Goal: Information Seeking & Learning: Learn about a topic

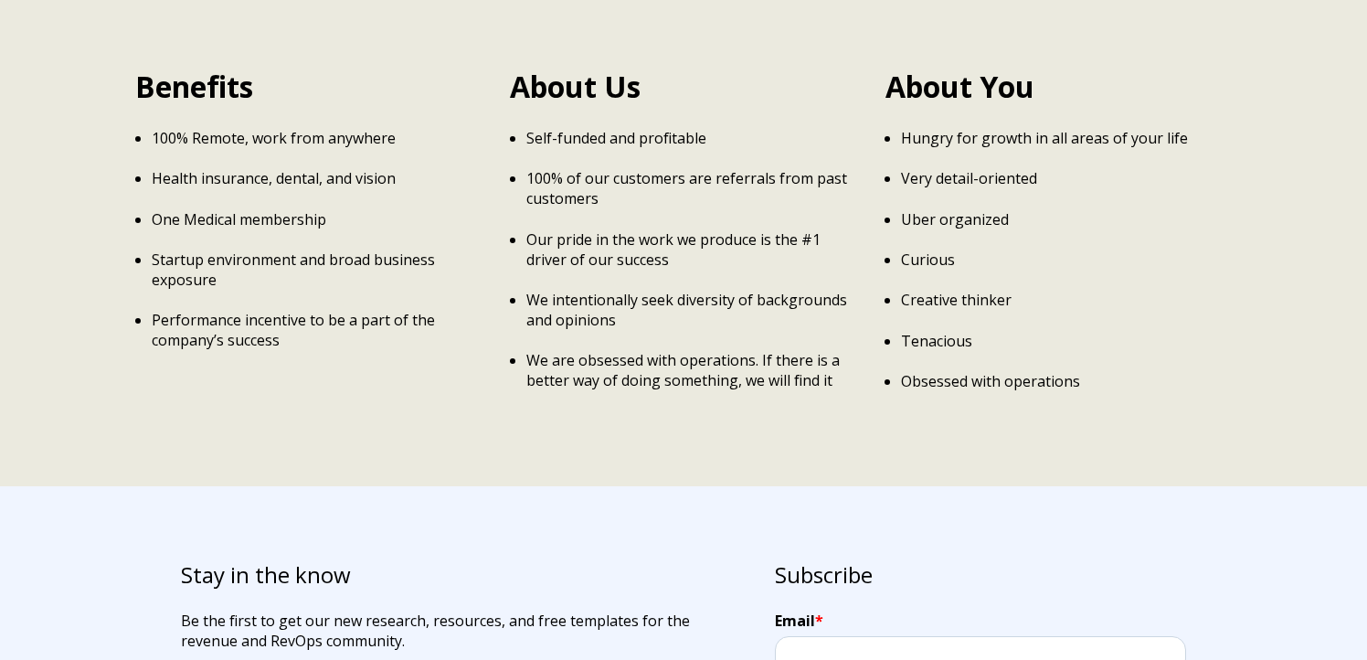
scroll to position [3064, 0]
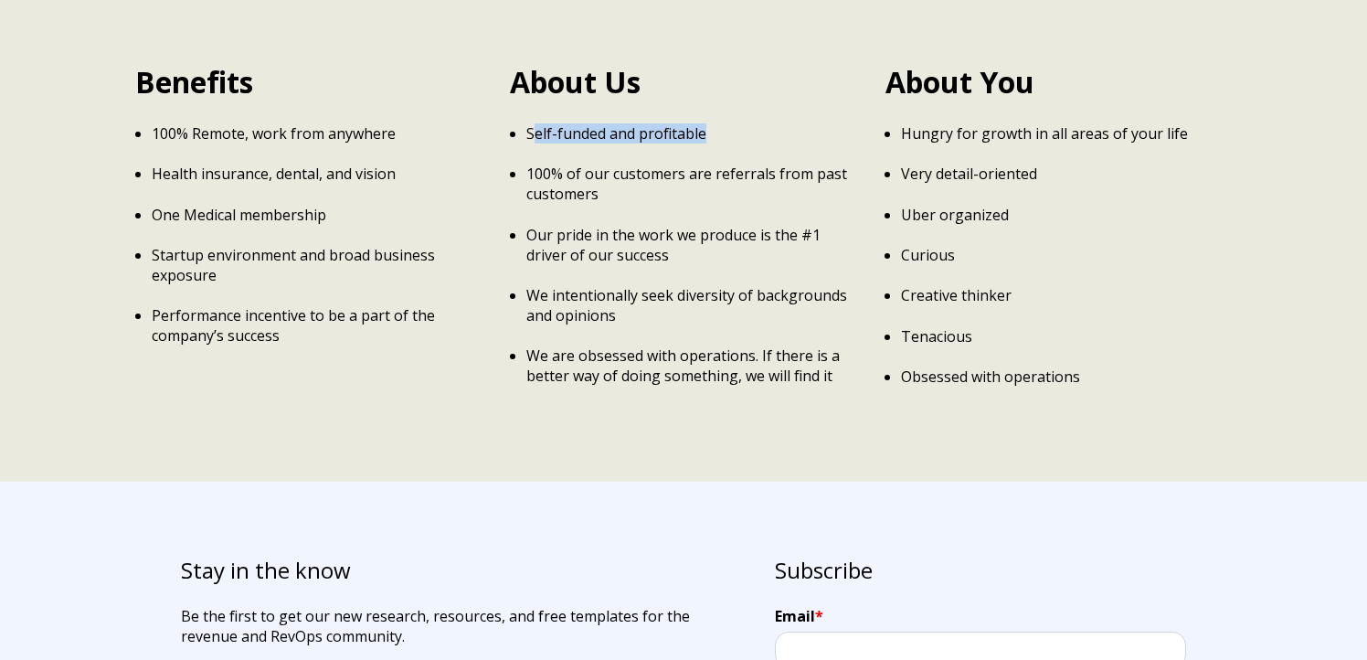
drag, startPoint x: 530, startPoint y: 112, endPoint x: 703, endPoint y: 112, distance: 172.7
click at [705, 123] on p "Self-funded and profitable" at bounding box center [691, 133] width 331 height 20
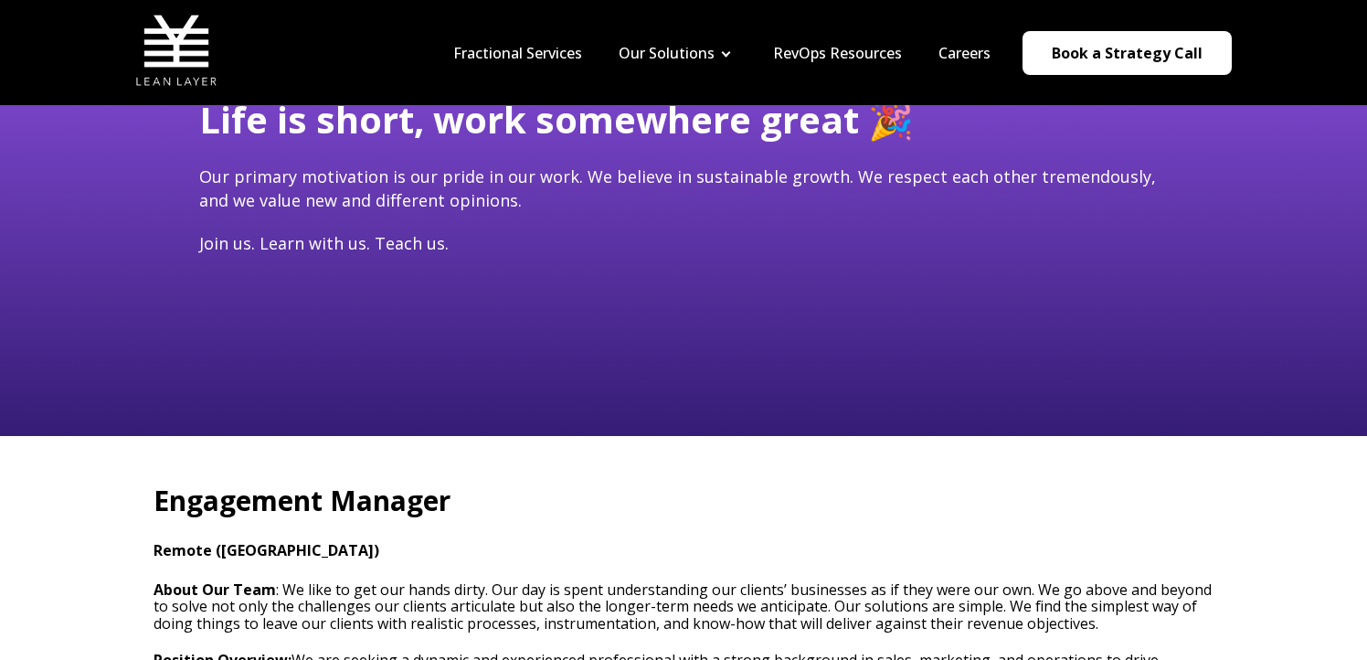
scroll to position [0, 0]
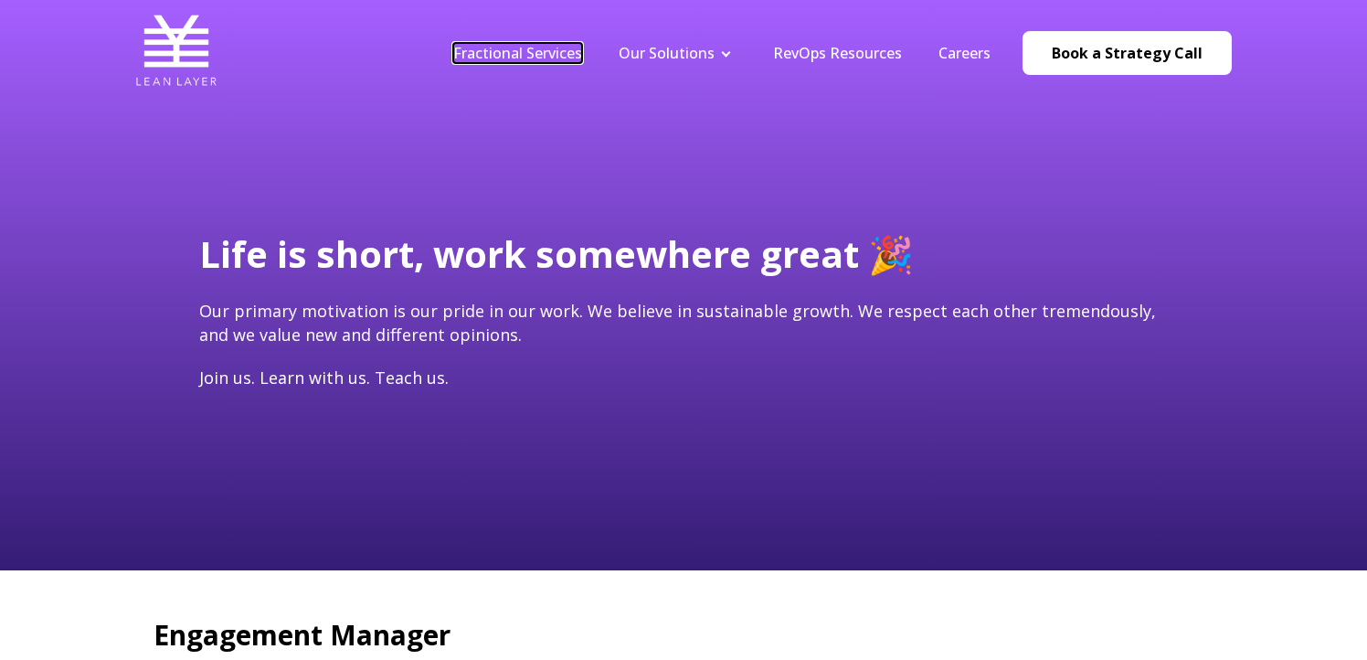
click at [530, 48] on link "Fractional Services" at bounding box center [517, 53] width 129 height 20
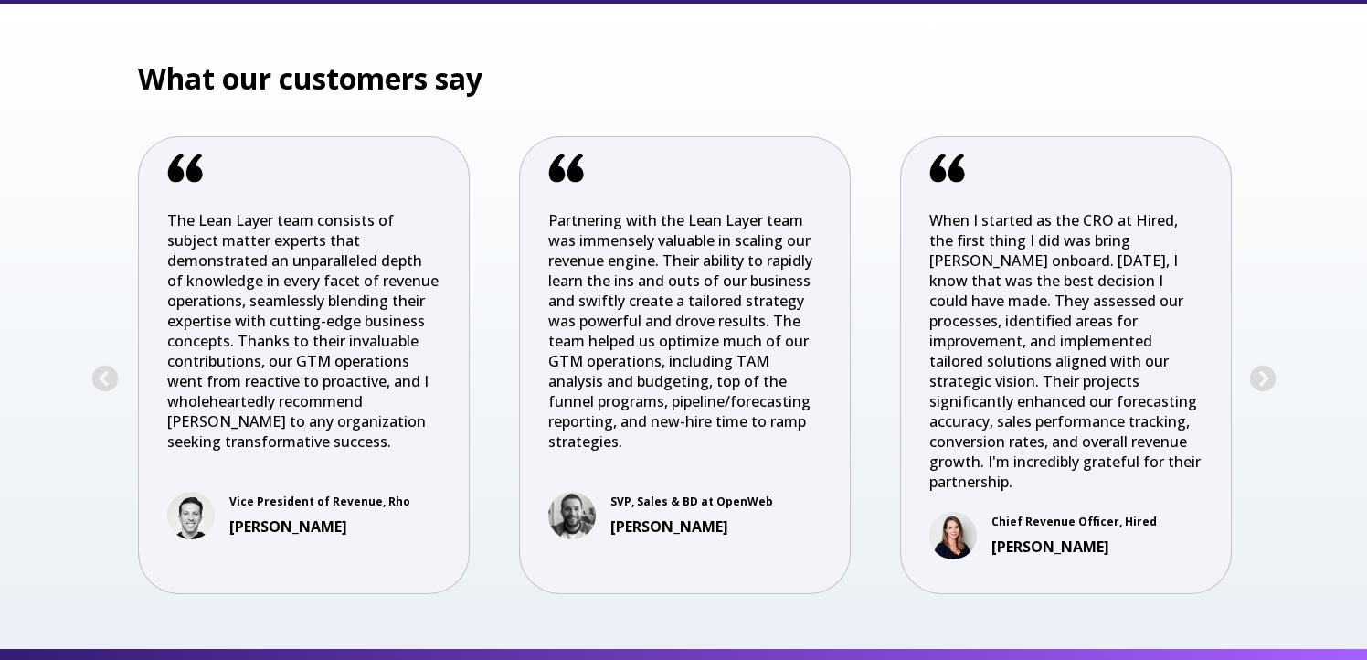
scroll to position [6141, 0]
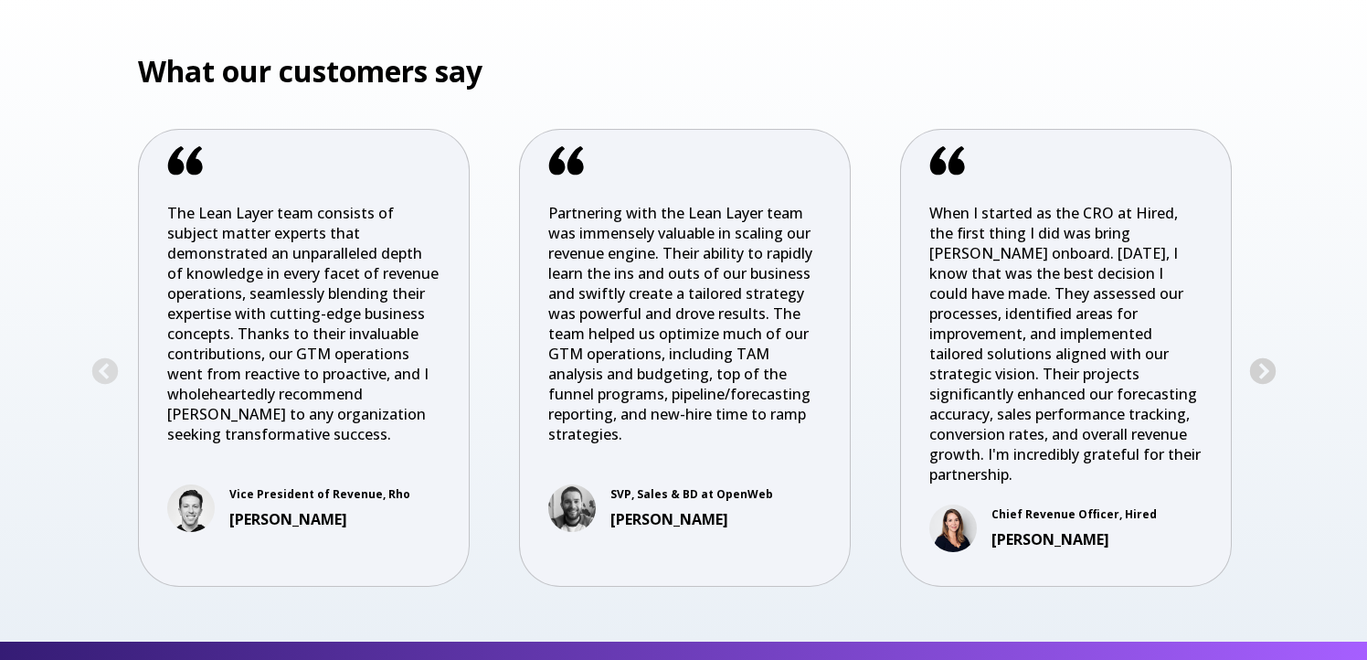
click at [1260, 357] on button "Next" at bounding box center [1263, 371] width 29 height 29
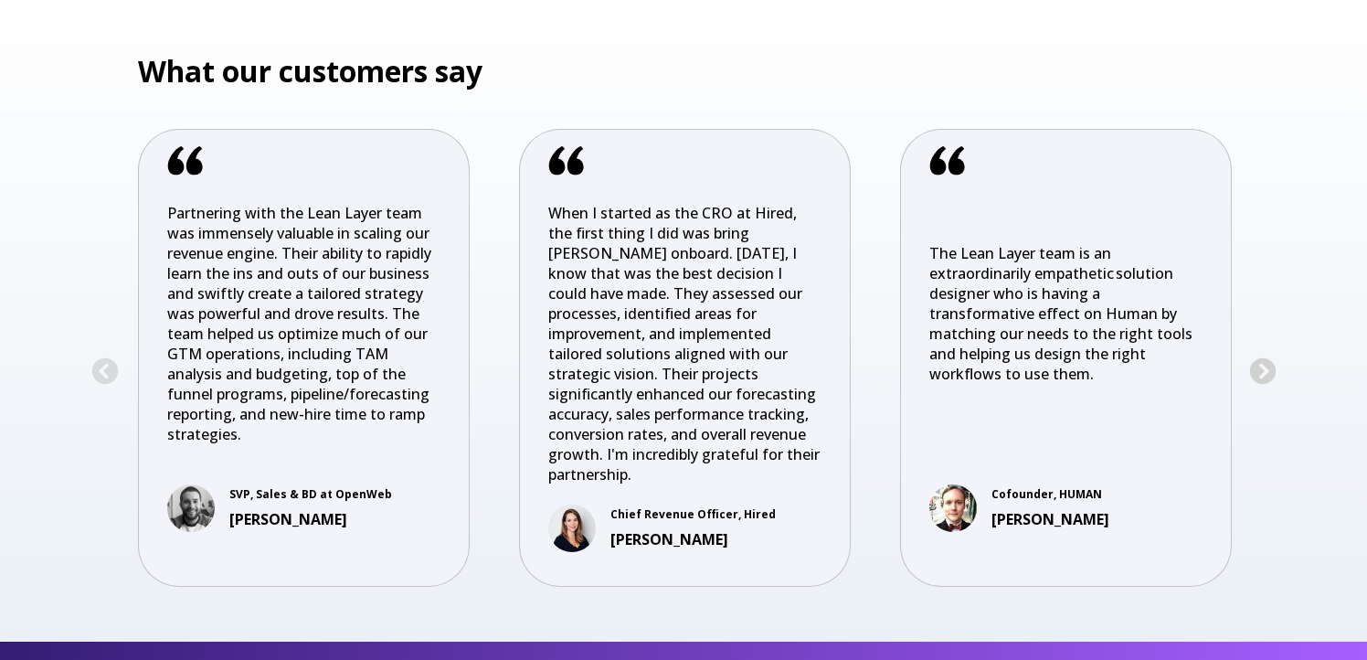
click at [1260, 357] on button "Next" at bounding box center [1263, 371] width 29 height 29
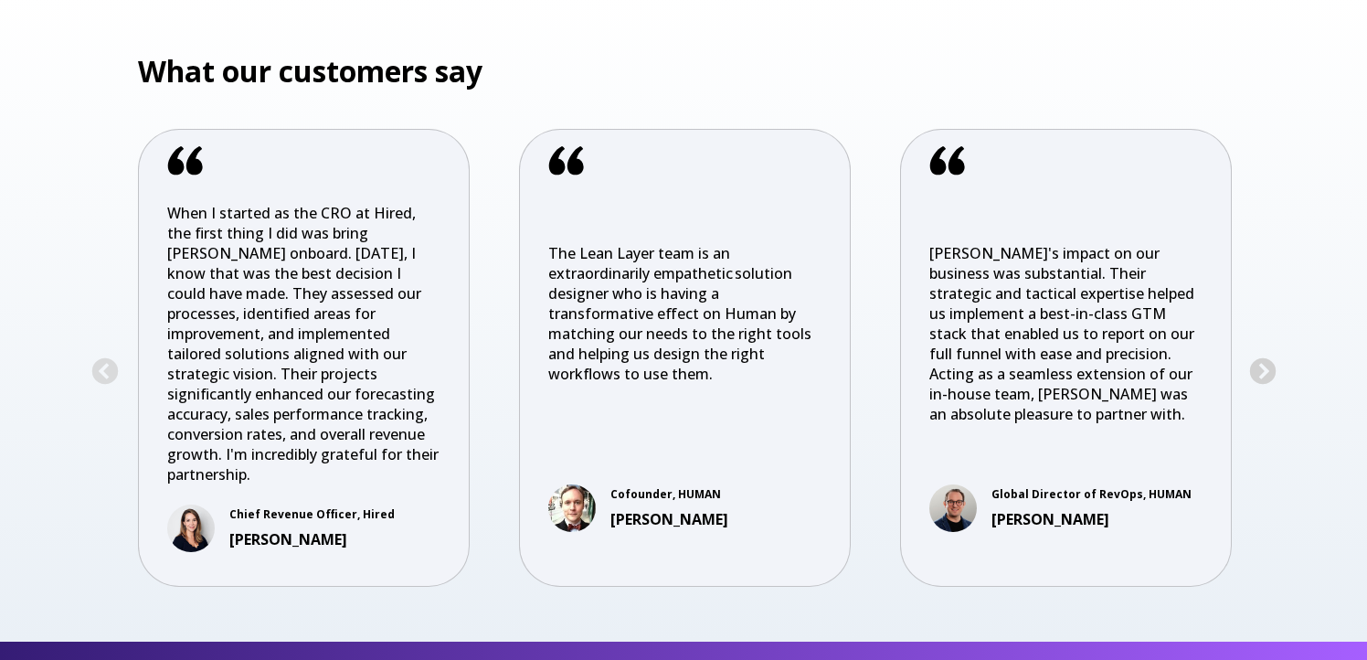
click at [1260, 357] on button "Next" at bounding box center [1263, 371] width 29 height 29
